Goal: Obtain resource: Download file/media

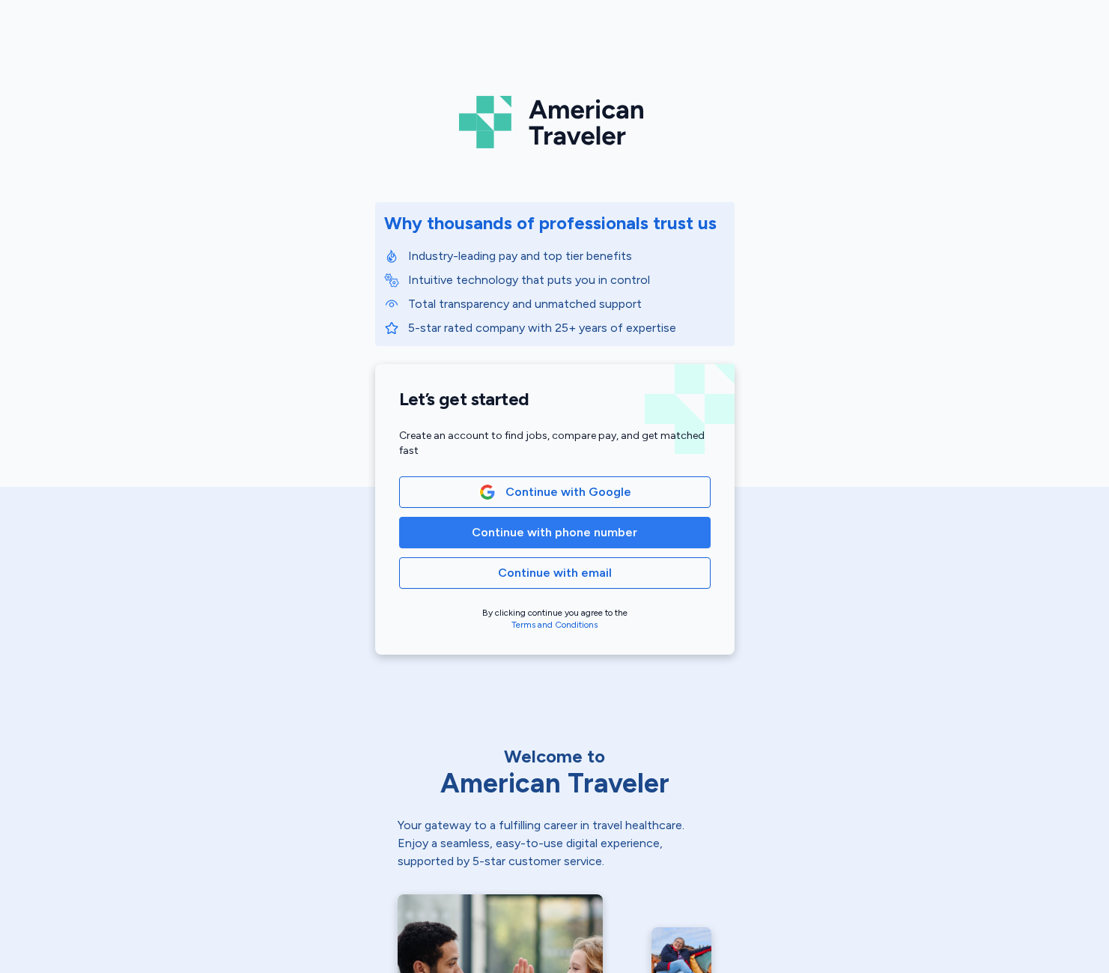
click at [533, 526] on span "Continue with phone number" at bounding box center [555, 533] width 166 height 18
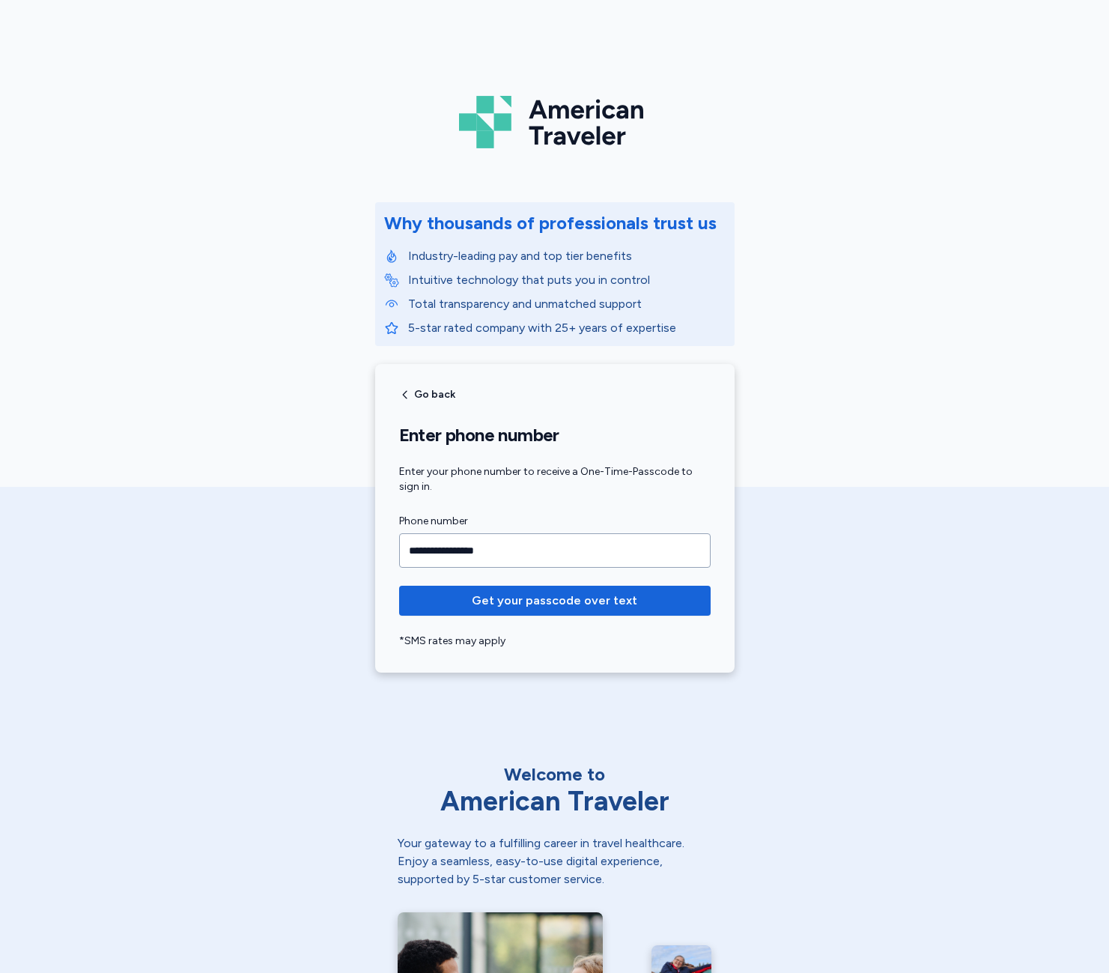
type input "**********"
click at [399, 586] on button "Get your passcode over text" at bounding box center [555, 601] width 312 height 30
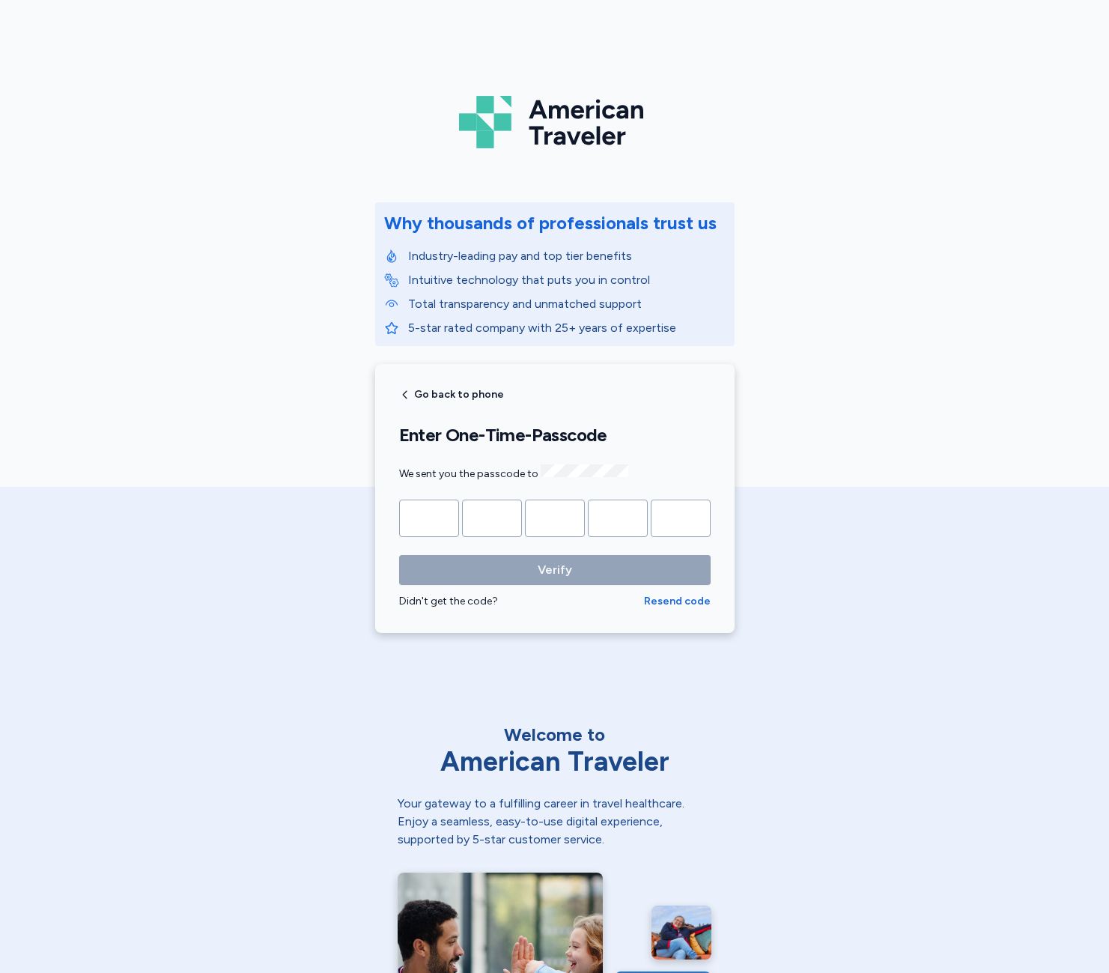
type input "*"
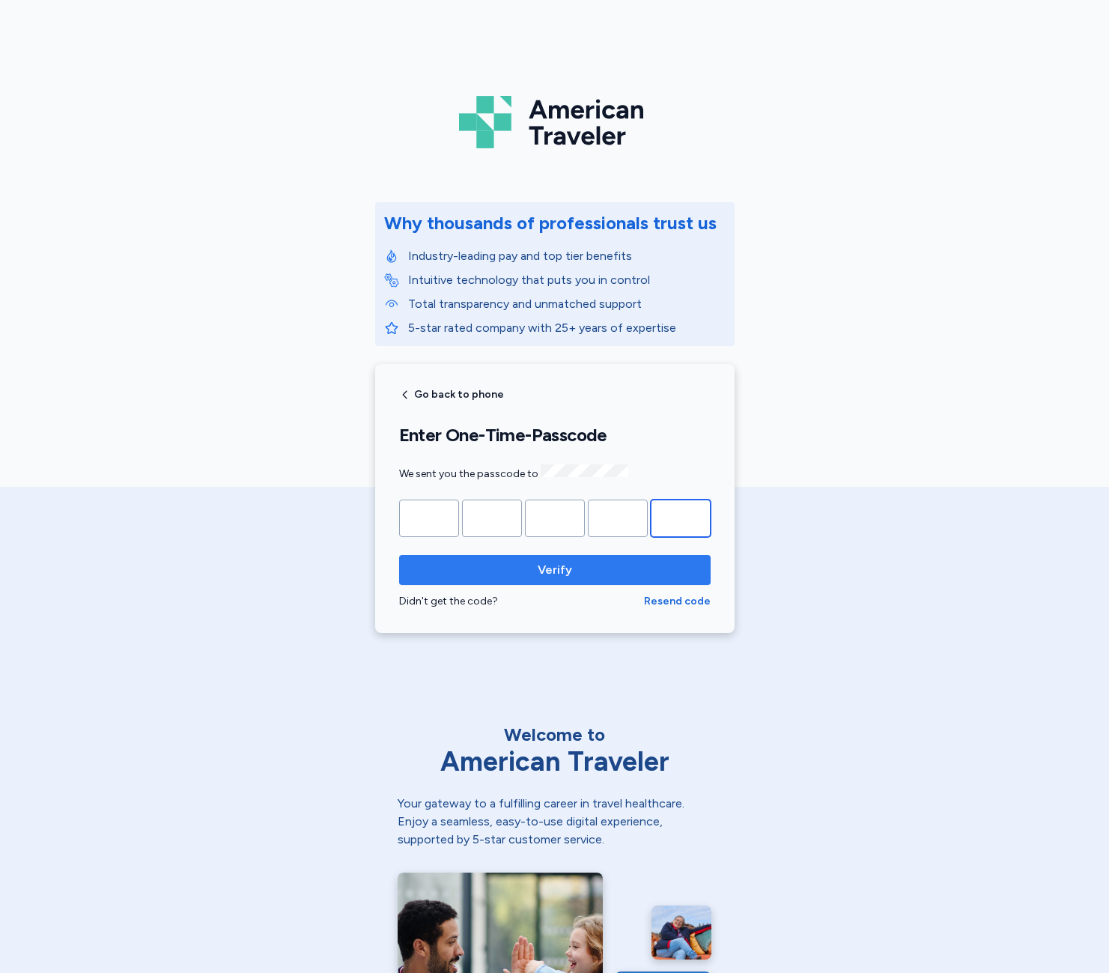
type input "*"
click at [475, 582] on button "Verify" at bounding box center [555, 570] width 312 height 30
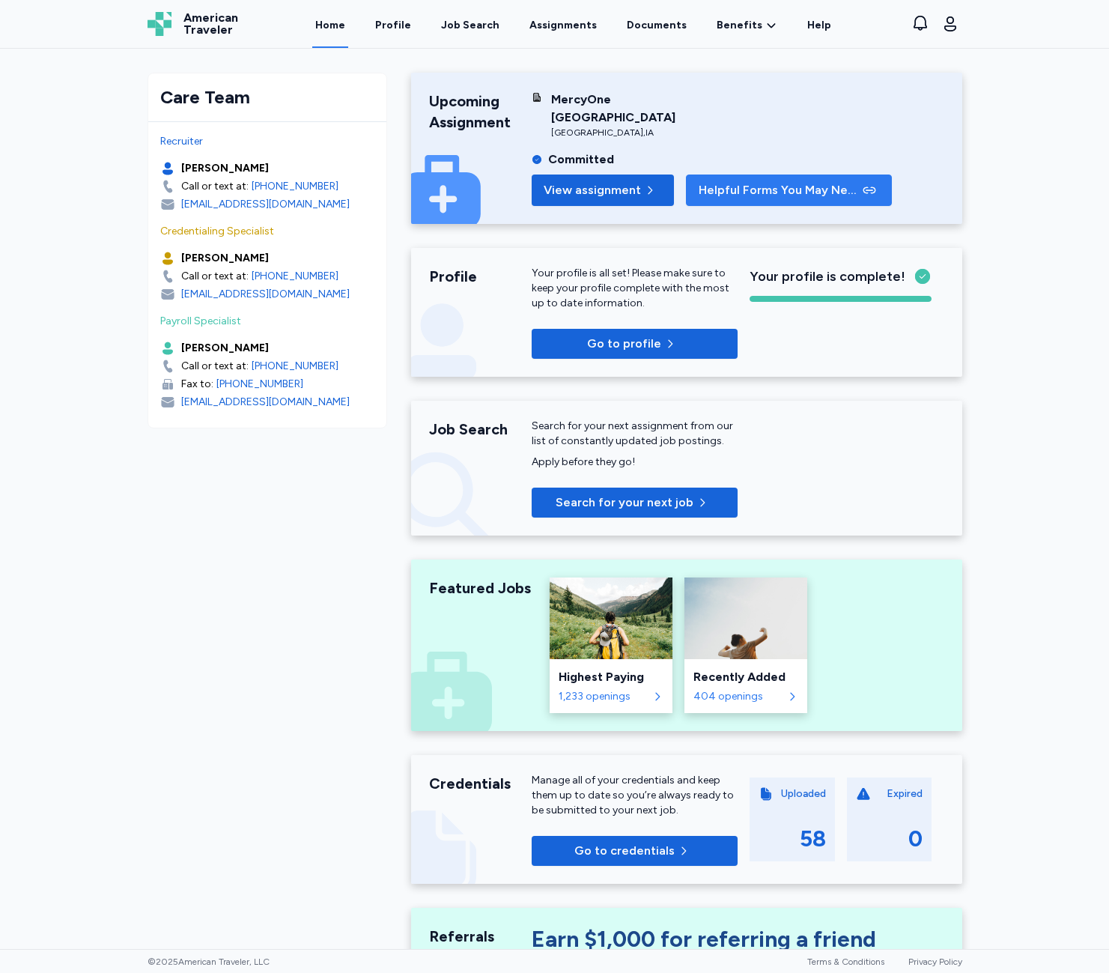
click at [732, 202] on button "Helpful Forms You May Need" at bounding box center [789, 190] width 206 height 31
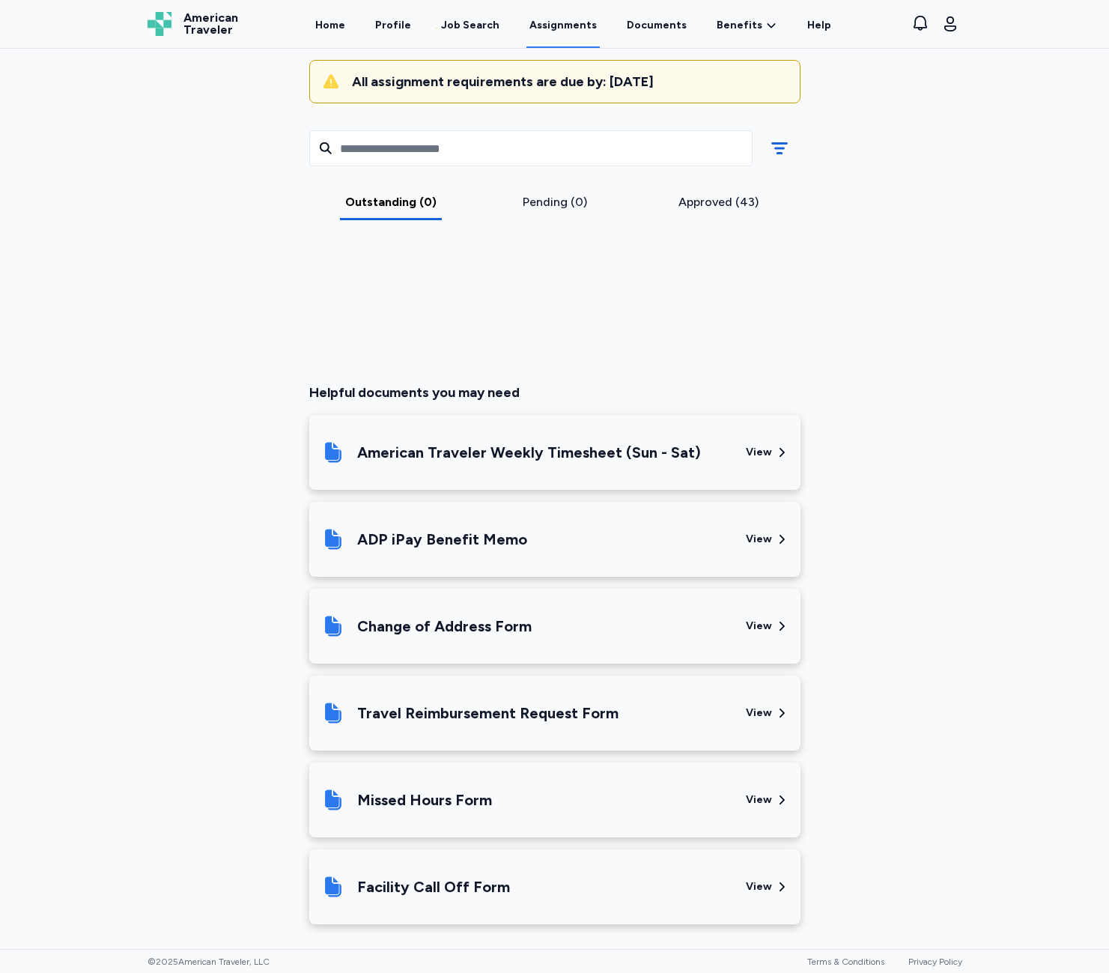
scroll to position [156, 0]
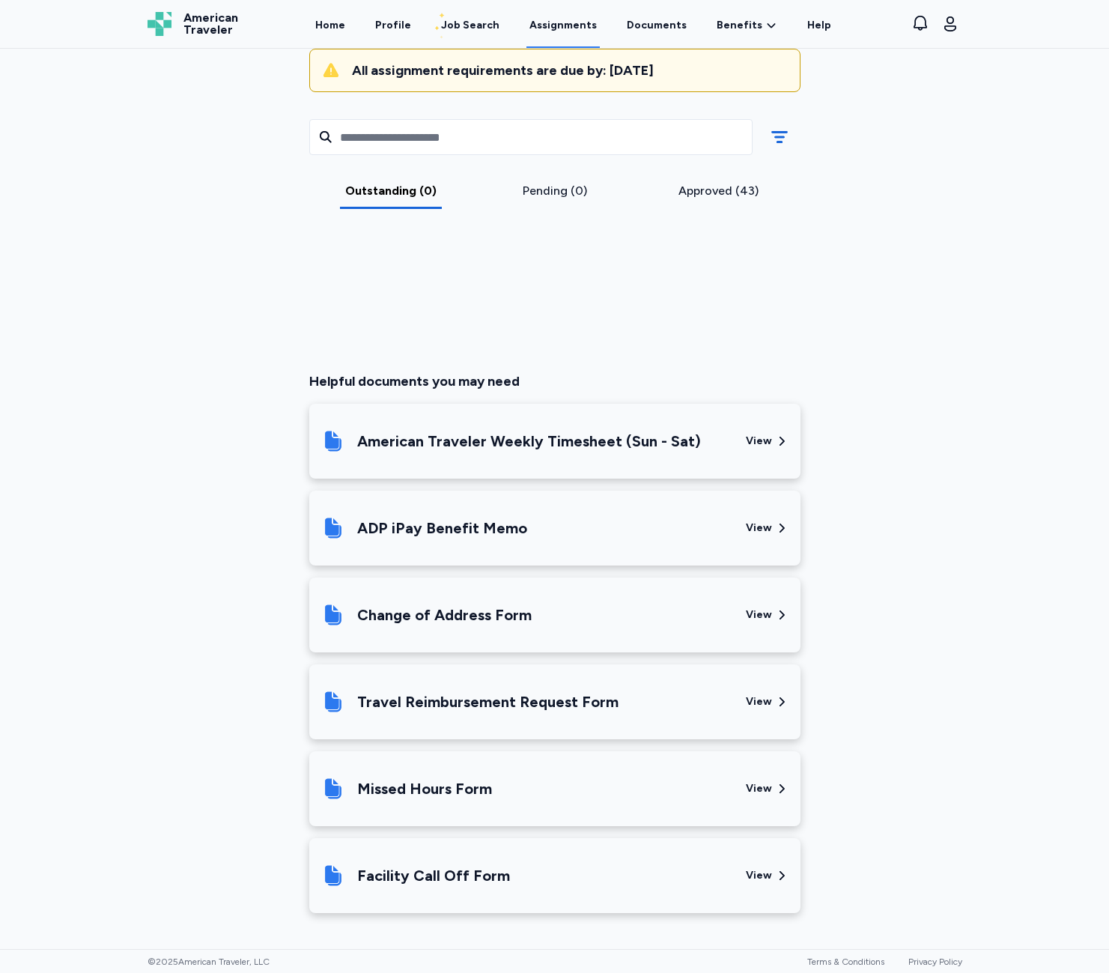
click at [565, 444] on div "American Traveler Weekly Timesheet (Sun - Sat)" at bounding box center [529, 441] width 344 height 21
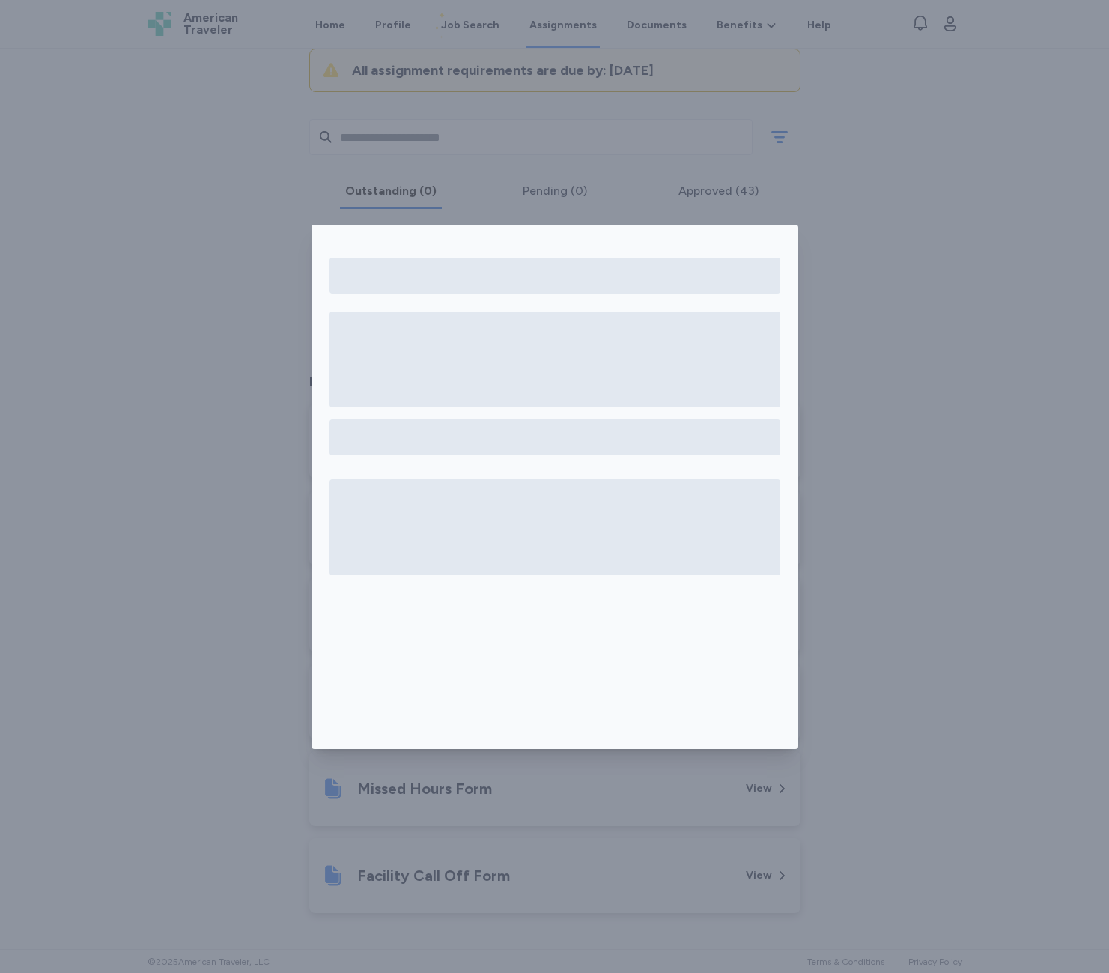
click at [925, 555] on div at bounding box center [554, 486] width 1109 height 973
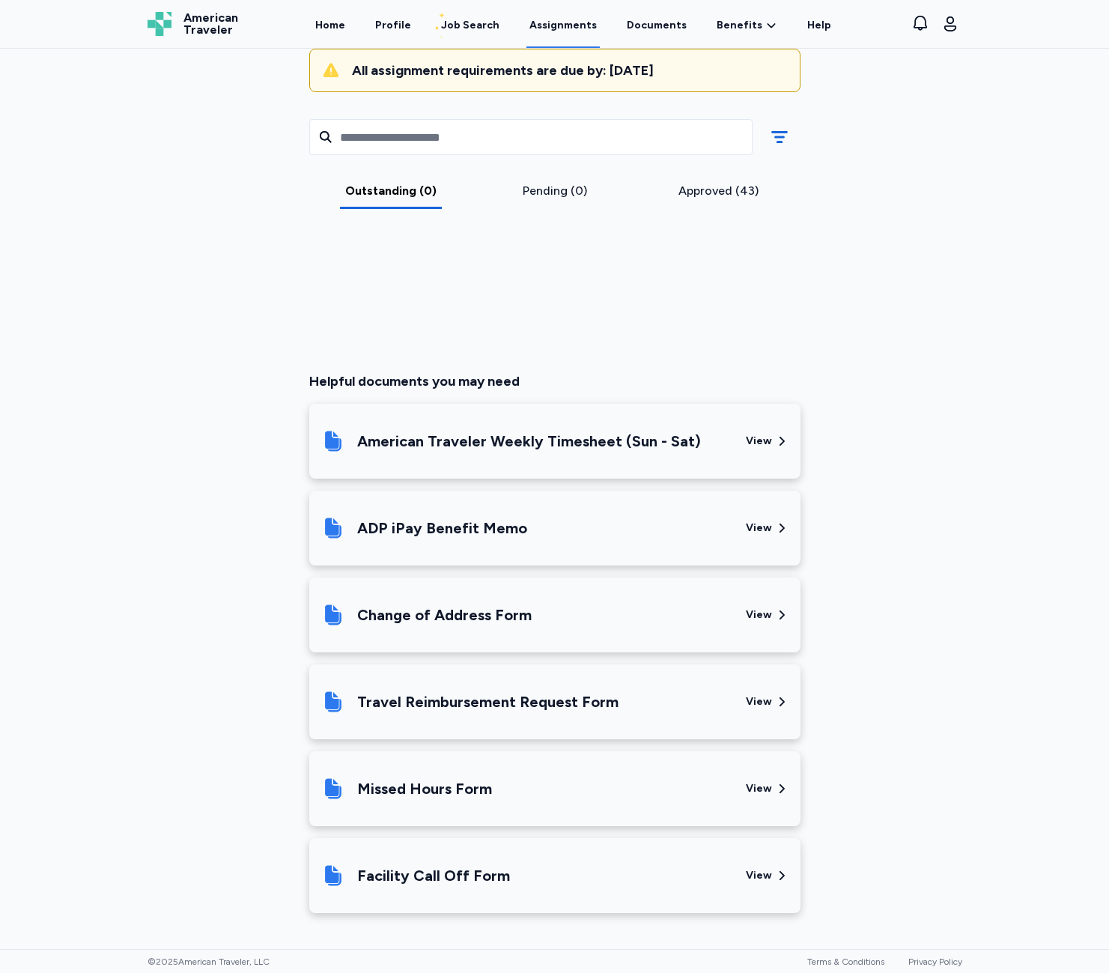
click at [692, 464] on div "American Traveler Weekly Timesheet (Sun - Sat)" at bounding box center [527, 441] width 413 height 51
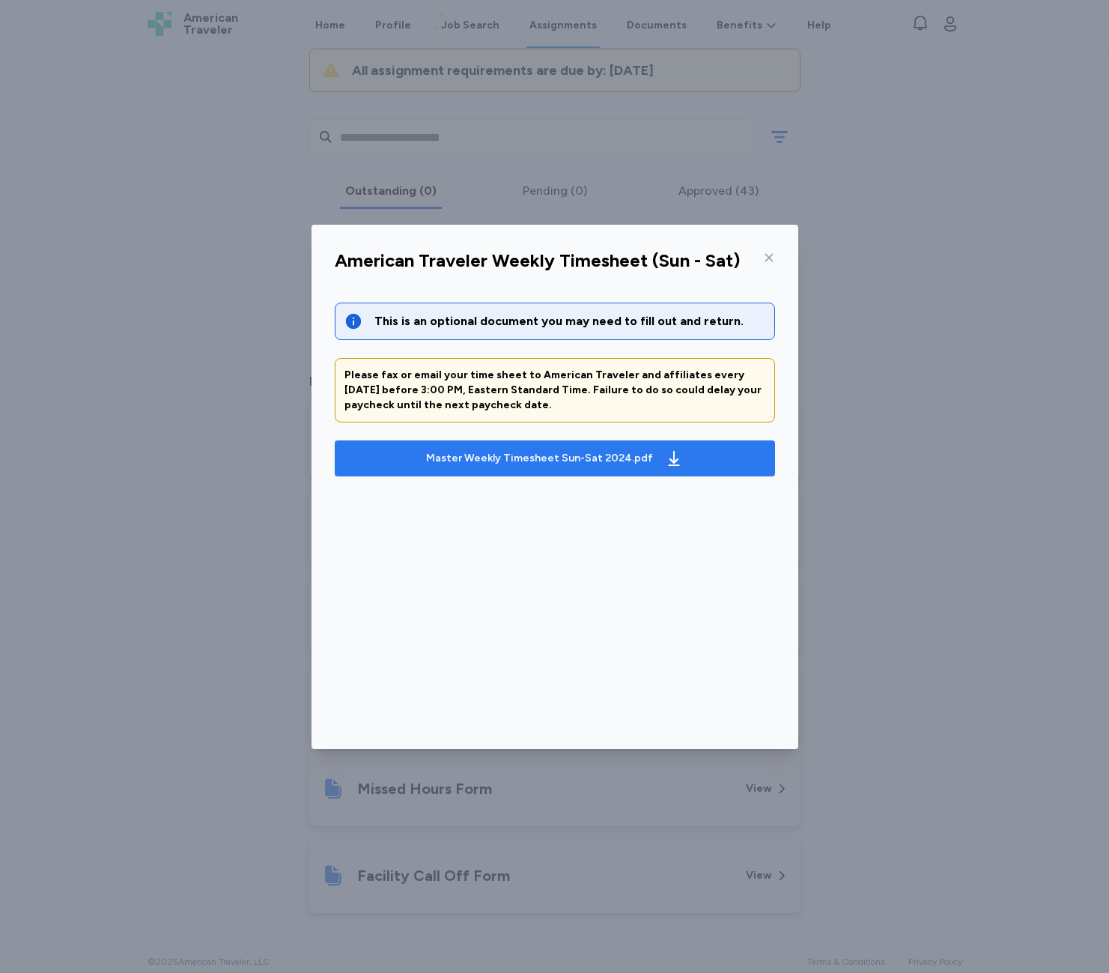
click at [682, 470] on span "Master Weekly Timesheet Sun-Sat 2024.pdf" at bounding box center [555, 458] width 416 height 24
click at [759, 255] on div at bounding box center [766, 258] width 18 height 24
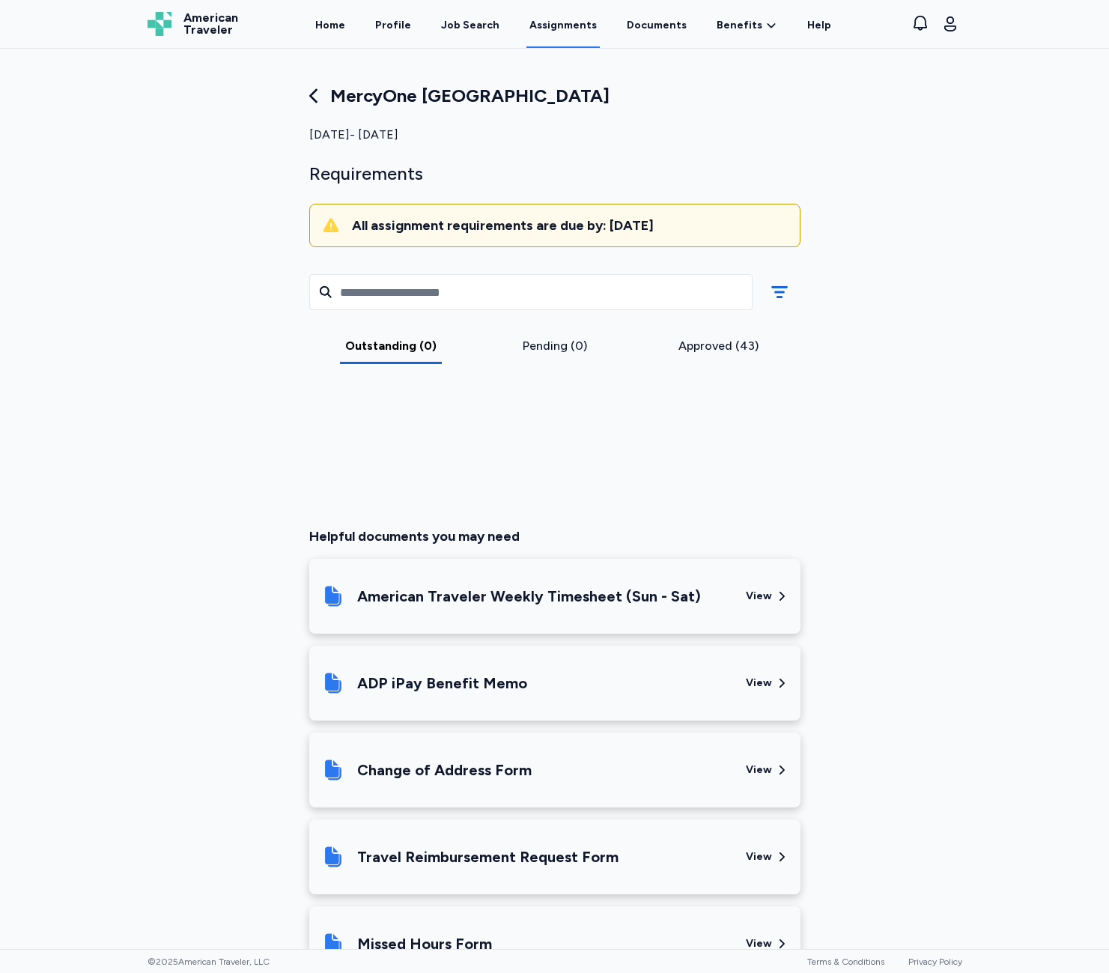
scroll to position [0, 0]
click at [323, 107] on div "MercyOne [GEOGRAPHIC_DATA]" at bounding box center [554, 97] width 491 height 24
